Goal: Find specific page/section: Find specific page/section

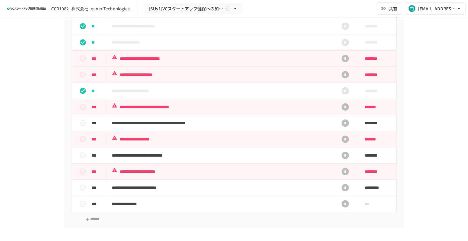
scroll to position [274, 0]
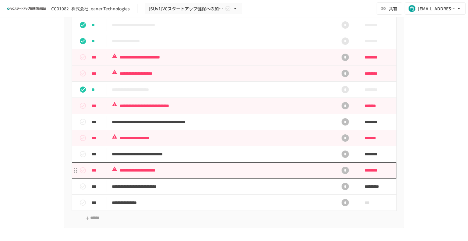
click at [180, 174] on p "**********" at bounding box center [221, 171] width 219 height 8
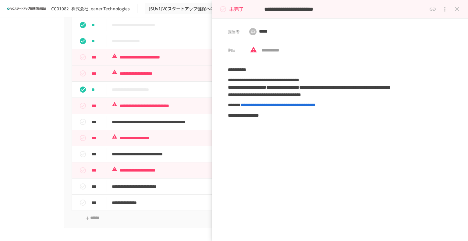
click at [459, 9] on icon "close drawer" at bounding box center [457, 8] width 7 height 7
